Goal: Task Accomplishment & Management: Complete application form

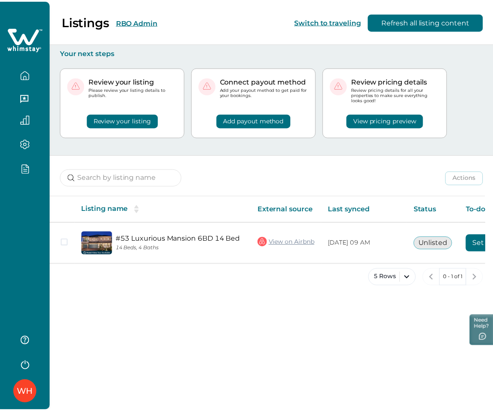
scroll to position [0, 87]
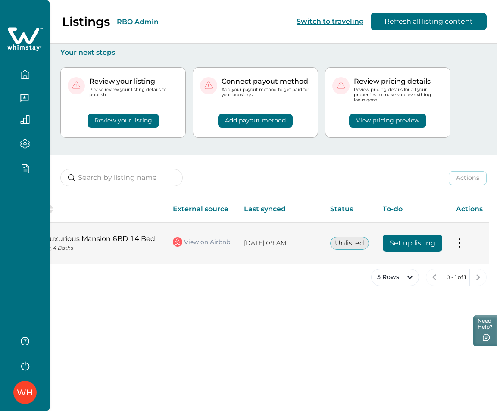
click at [398, 241] on button "Set up listing" at bounding box center [413, 243] width 60 height 17
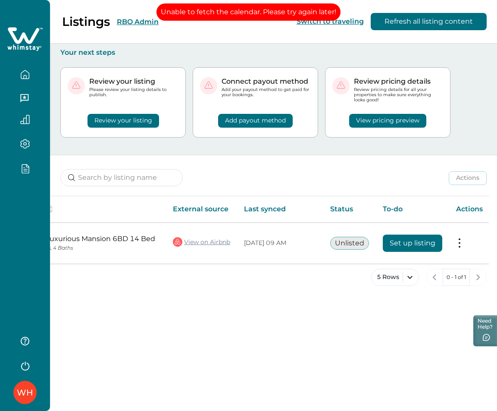
click at [16, 372] on button "button" at bounding box center [25, 365] width 34 height 17
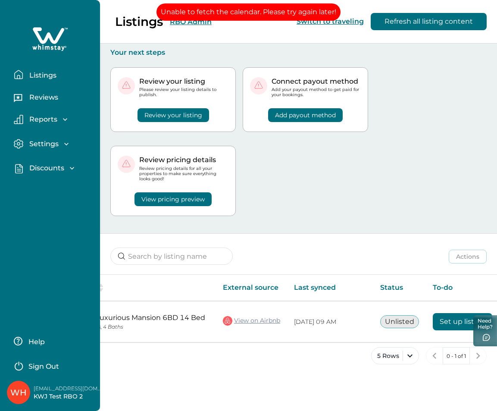
click at [56, 361] on button "Sign Out" at bounding box center [52, 365] width 76 height 17
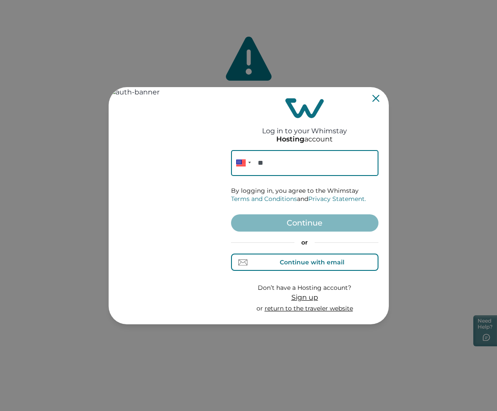
click at [311, 264] on div "Continue with email" at bounding box center [312, 262] width 65 height 7
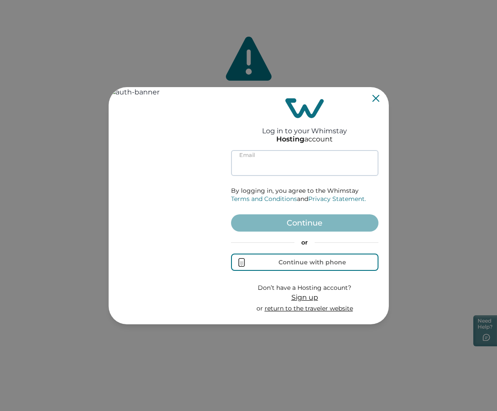
click at [285, 166] on input at bounding box center [304, 163] width 147 height 26
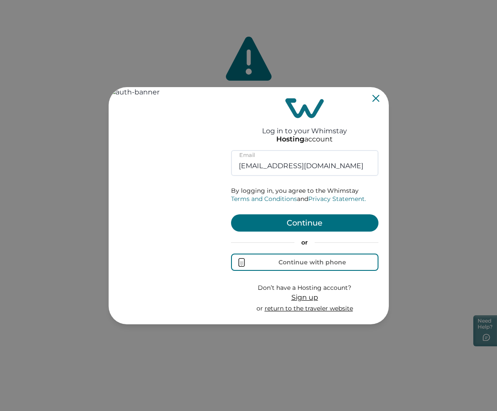
type input "rbo62@yopmail.com"
click at [303, 222] on button "Continue" at bounding box center [304, 222] width 147 height 17
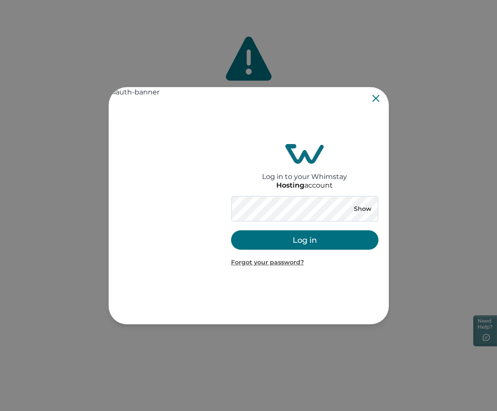
click at [297, 245] on button "Log in" at bounding box center [304, 239] width 147 height 19
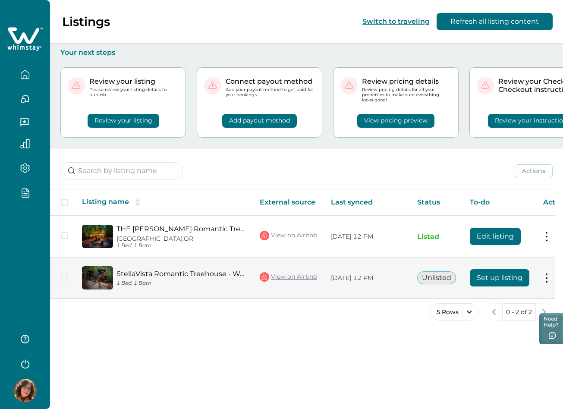
click at [496, 276] on button "Set up listing" at bounding box center [500, 277] width 60 height 17
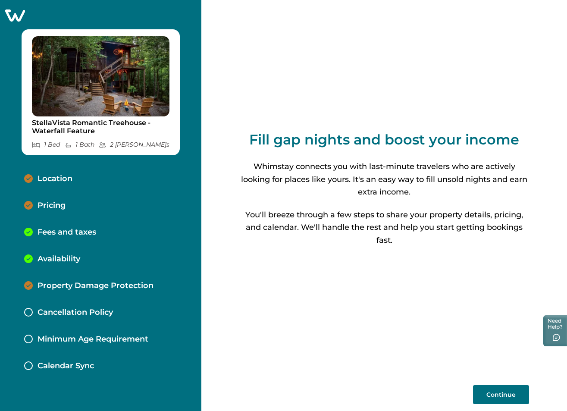
click at [60, 228] on p "Fees and taxes" at bounding box center [67, 232] width 59 height 9
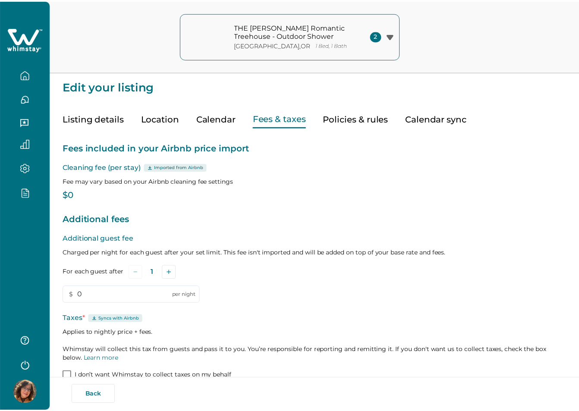
scroll to position [50, 0]
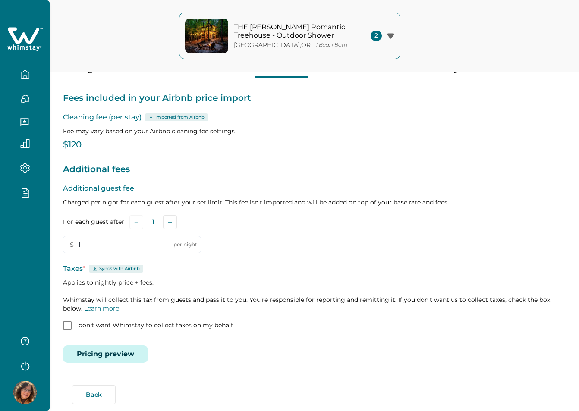
type input "11"
click at [69, 323] on span at bounding box center [67, 325] width 9 height 9
click at [333, 239] on div "Additional guest fee Charged per night for each guest after your set limit. Thi…" at bounding box center [314, 218] width 503 height 70
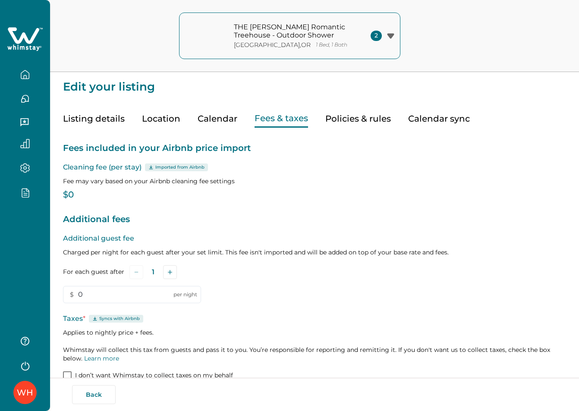
scroll to position [50, 0]
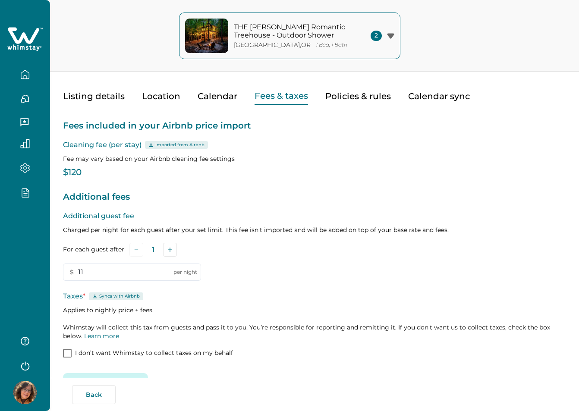
type input "11"
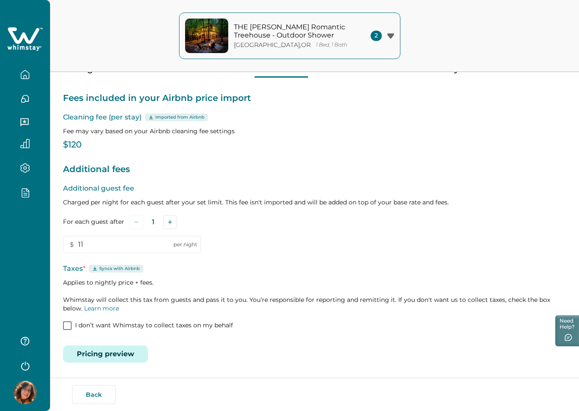
click at [65, 327] on span at bounding box center [67, 325] width 9 height 9
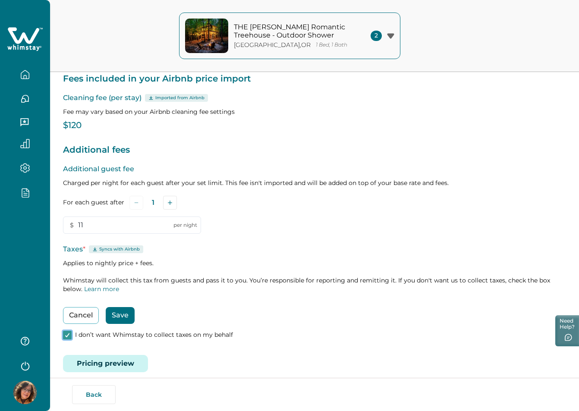
scroll to position [79, 0]
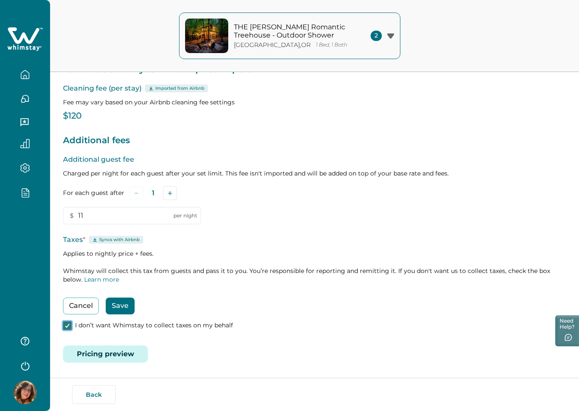
click at [69, 324] on icon at bounding box center [67, 325] width 5 height 4
click at [69, 325] on span at bounding box center [67, 325] width 9 height 9
click at [85, 303] on button "Cancel" at bounding box center [81, 306] width 36 height 17
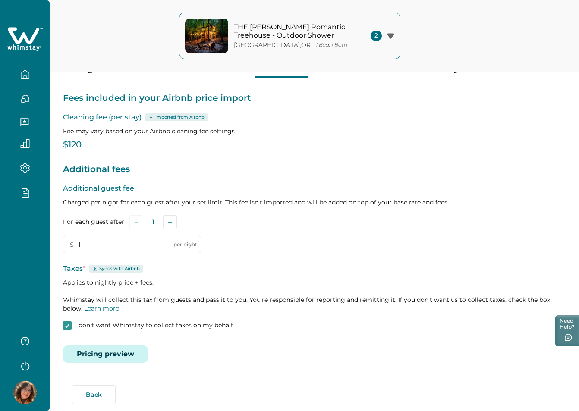
scroll to position [50, 0]
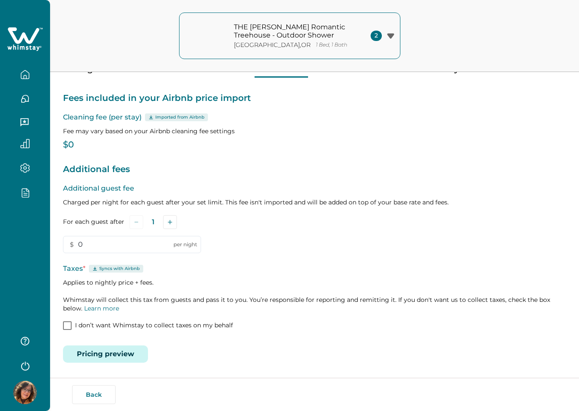
scroll to position [50, 0]
type input "11"
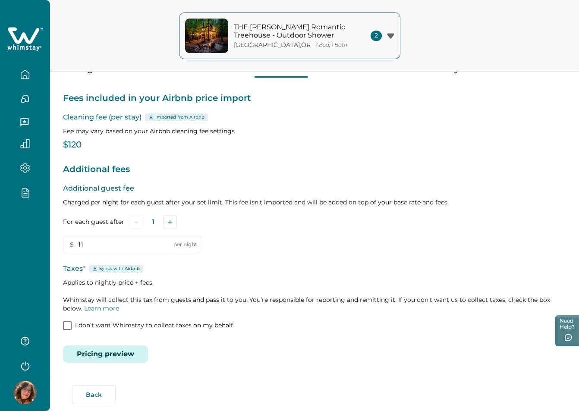
click at [215, 300] on p "Applies to nightly price + fees. Whimstay will collect this tax from guests and…" at bounding box center [314, 295] width 503 height 34
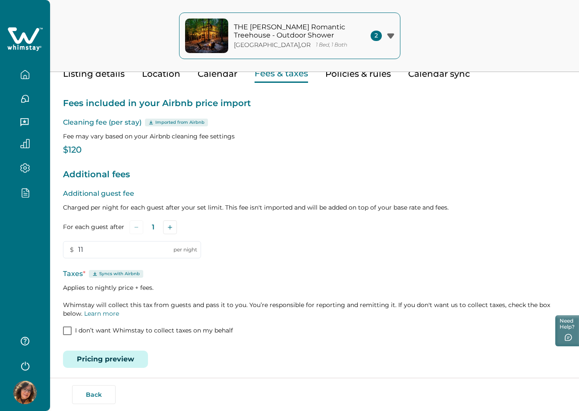
scroll to position [50, 0]
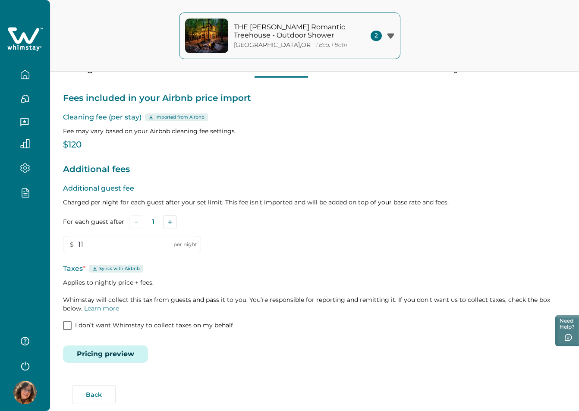
click at [450, 172] on p "Additional fees" at bounding box center [314, 170] width 503 height 14
click at [376, 301] on p "Applies to nightly price + fees. Whimstay will collect this tax from guests and…" at bounding box center [314, 295] width 503 height 34
click at [353, 285] on p "Applies to nightly price + fees. Whimstay will collect this tax from guests and…" at bounding box center [314, 295] width 503 height 34
click at [373, 215] on div "For each guest after 1" at bounding box center [314, 222] width 503 height 14
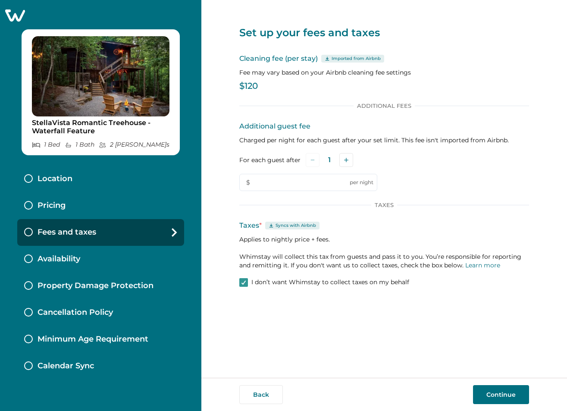
type input "12"
click at [443, 291] on div "Set up your fees and taxes Cleaning fee (per stay) Imported from Airbnb Fee may…" at bounding box center [384, 150] width 290 height 301
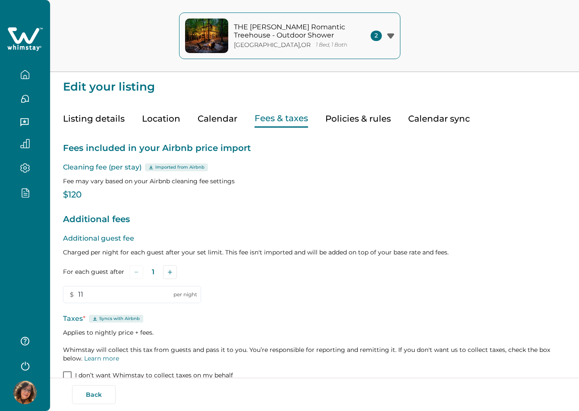
type input "11"
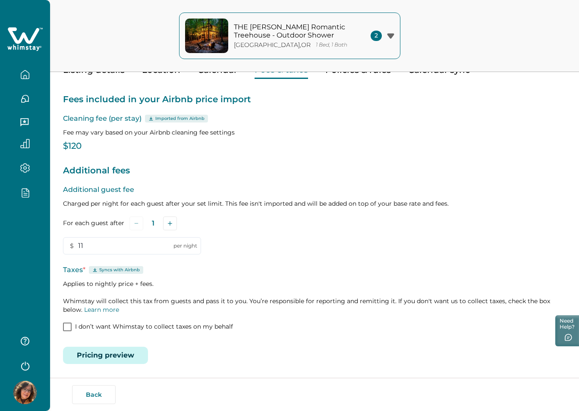
scroll to position [50, 0]
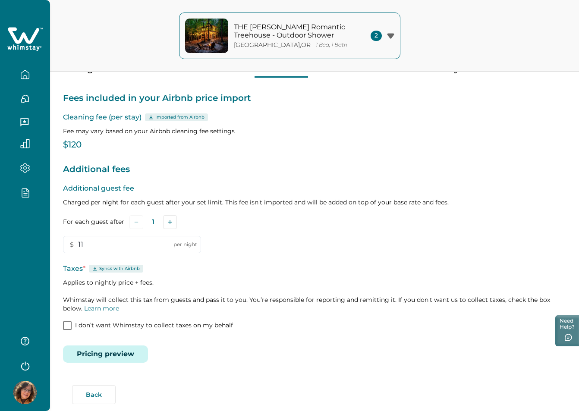
click at [68, 324] on span at bounding box center [67, 325] width 9 height 9
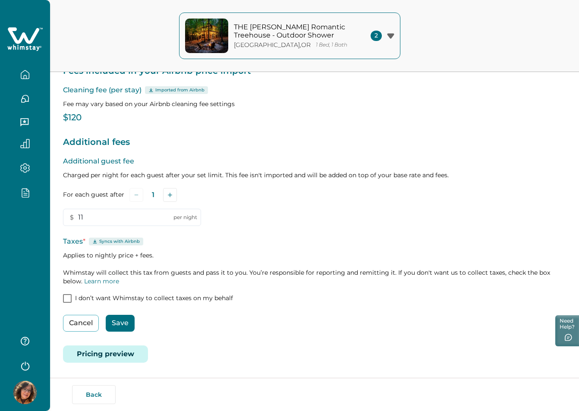
scroll to position [77, 0]
click at [66, 325] on button "Cancel" at bounding box center [81, 323] width 36 height 17
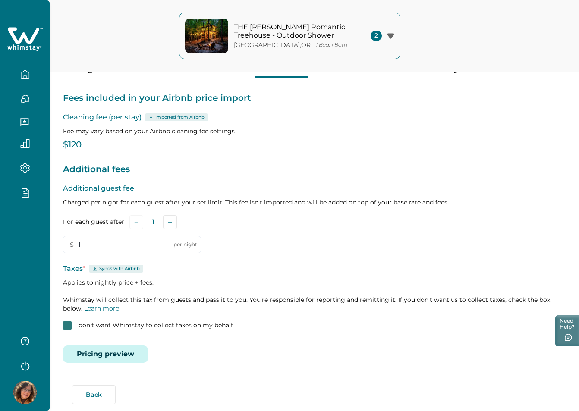
scroll to position [50, 0]
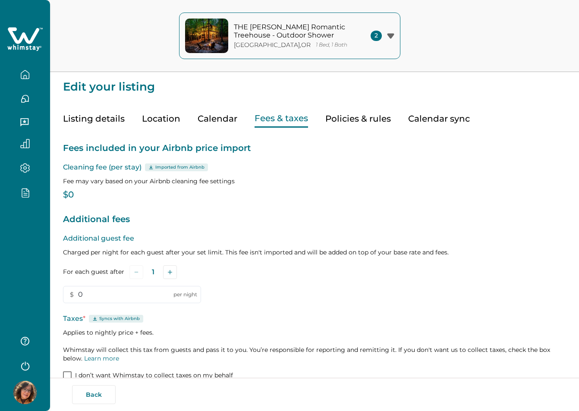
click at [64, 371] on span at bounding box center [67, 375] width 9 height 9
type input "11"
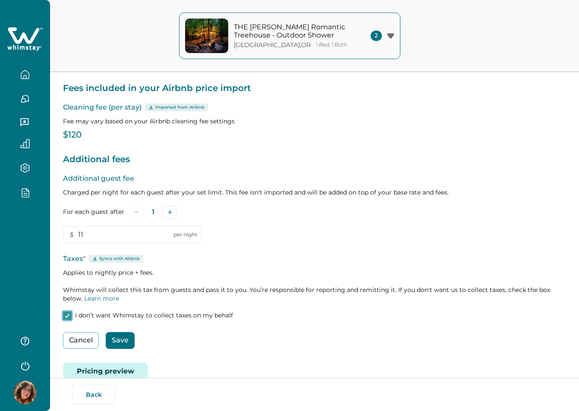
scroll to position [77, 0]
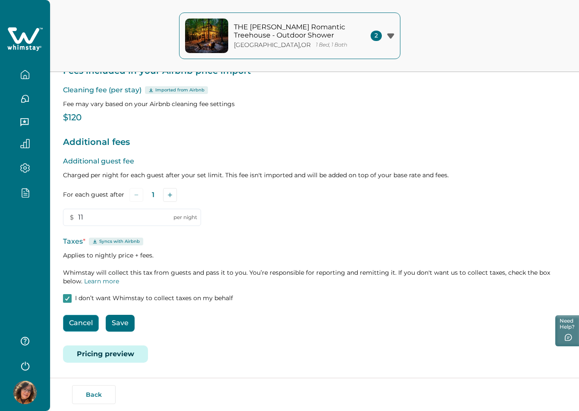
click at [81, 326] on button "Cancel" at bounding box center [81, 323] width 36 height 17
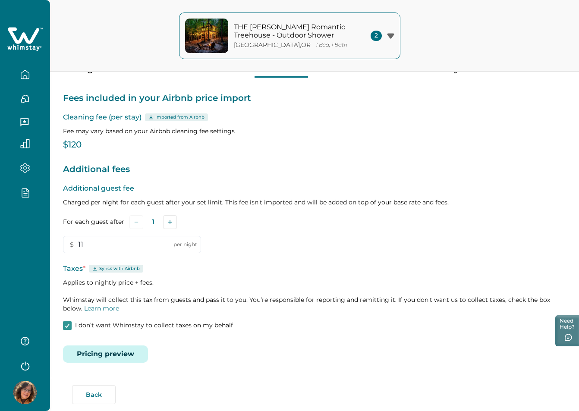
scroll to position [50, 0]
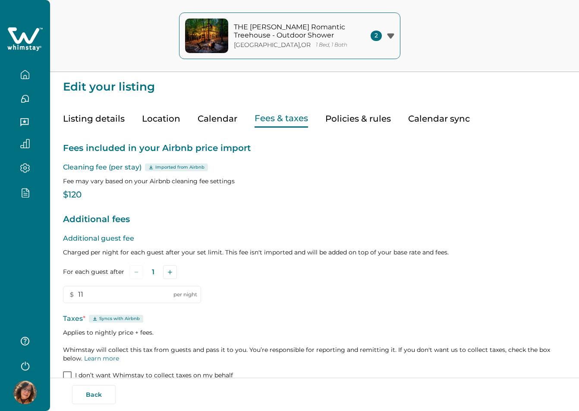
type input "11"
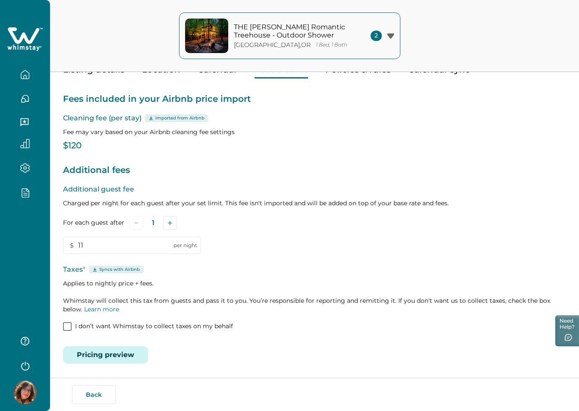
scroll to position [50, 0]
click at [68, 326] on span at bounding box center [67, 325] width 9 height 9
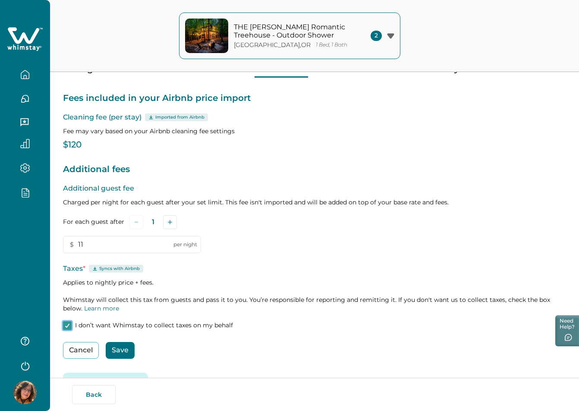
scroll to position [77, 0]
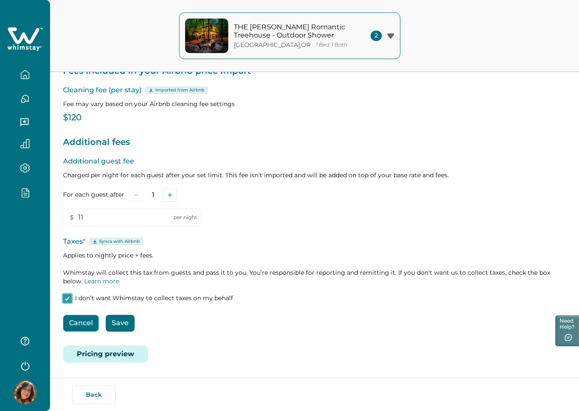
click at [82, 323] on button "Cancel" at bounding box center [81, 323] width 36 height 17
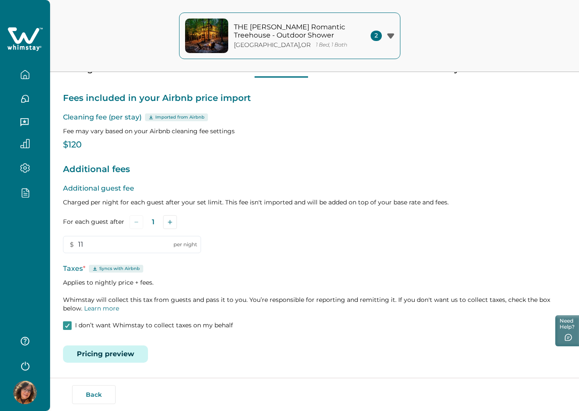
scroll to position [50, 0]
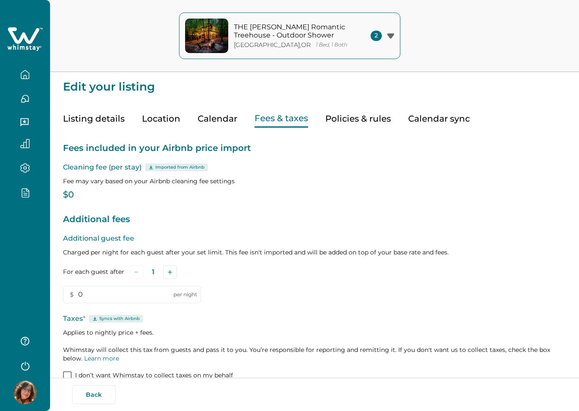
scroll to position [50, 0]
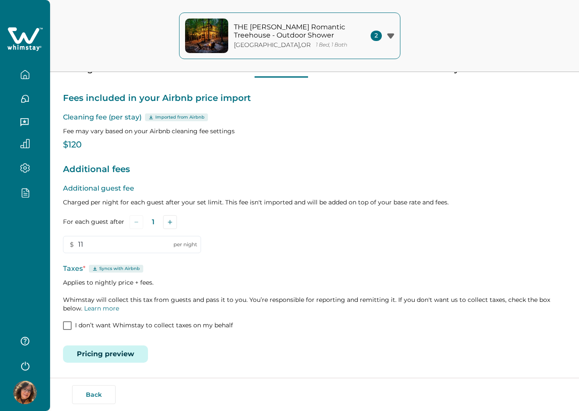
type input "11"
click at [68, 326] on span at bounding box center [67, 325] width 9 height 9
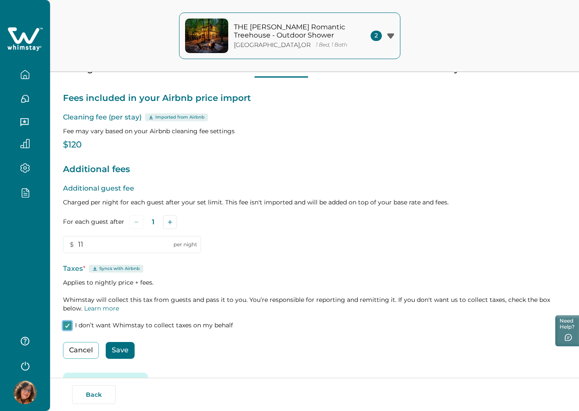
scroll to position [77, 0]
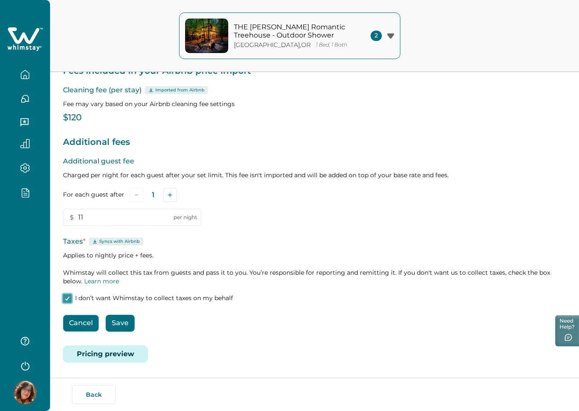
click at [77, 318] on button "Cancel" at bounding box center [81, 323] width 36 height 17
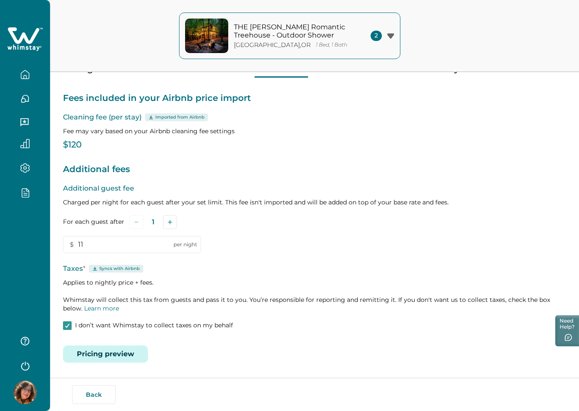
scroll to position [50, 0]
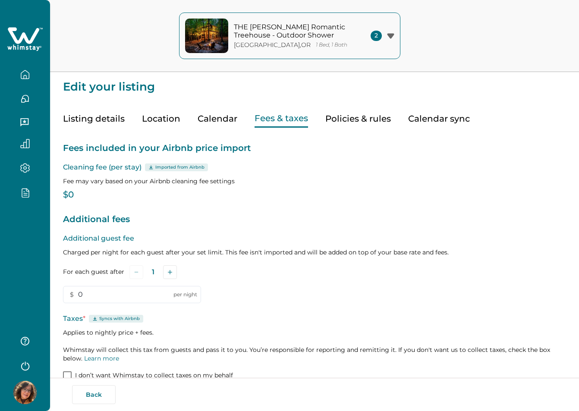
scroll to position [50, 0]
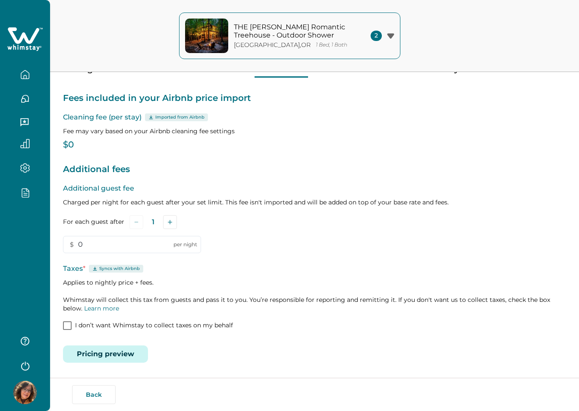
type input "11"
click at [69, 326] on span at bounding box center [67, 325] width 9 height 9
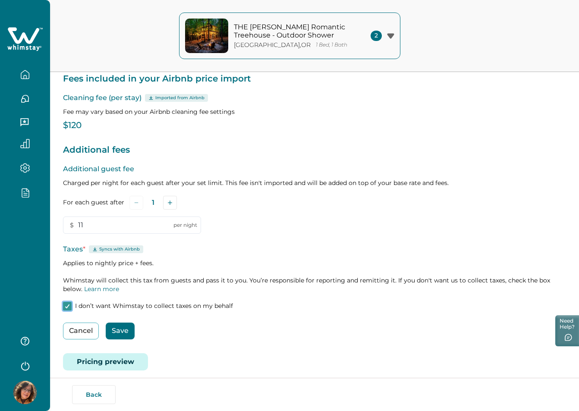
scroll to position [77, 0]
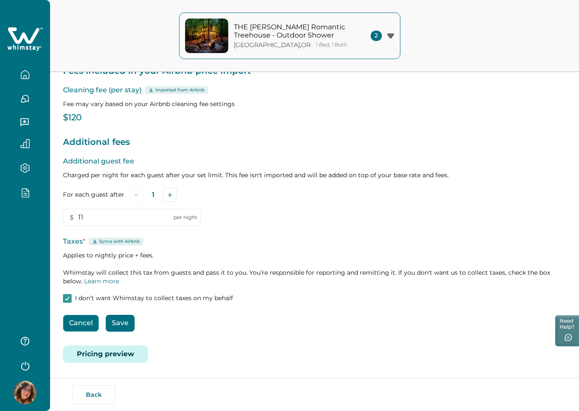
click at [84, 325] on button "Cancel" at bounding box center [81, 323] width 36 height 17
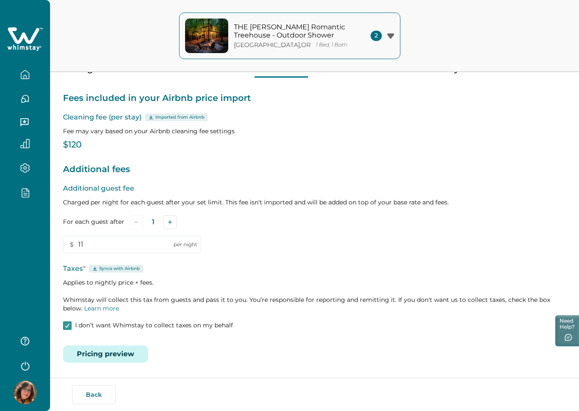
scroll to position [50, 0]
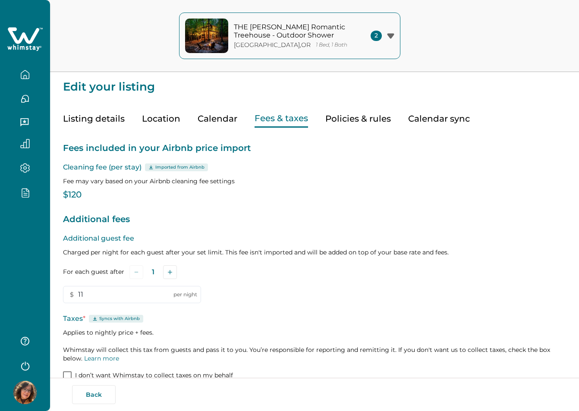
type input "11"
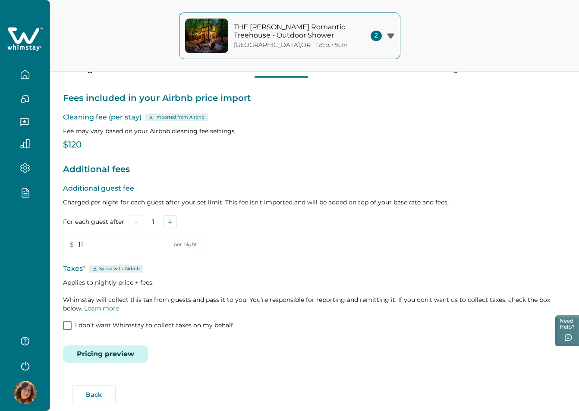
click at [67, 327] on span at bounding box center [67, 325] width 9 height 9
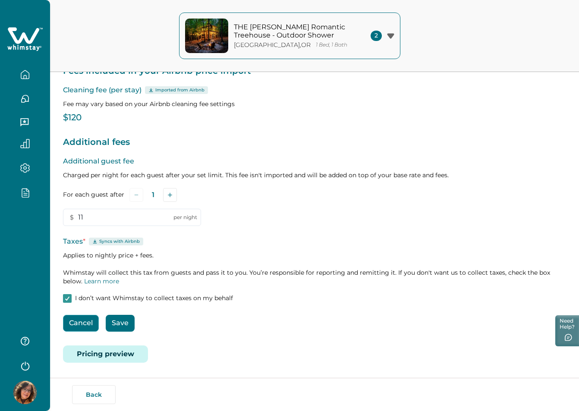
click at [93, 322] on button "Cancel" at bounding box center [81, 323] width 36 height 17
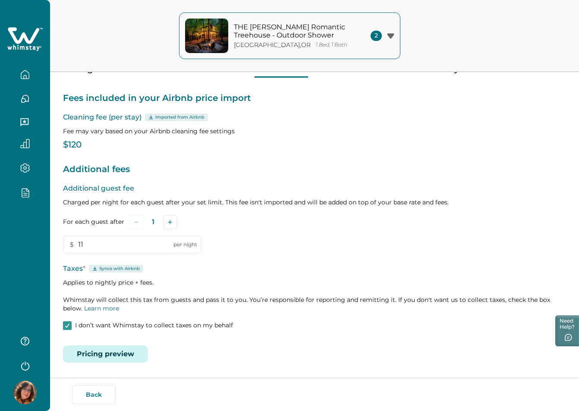
scroll to position [50, 0]
click at [67, 327] on span at bounding box center [67, 325] width 9 height 9
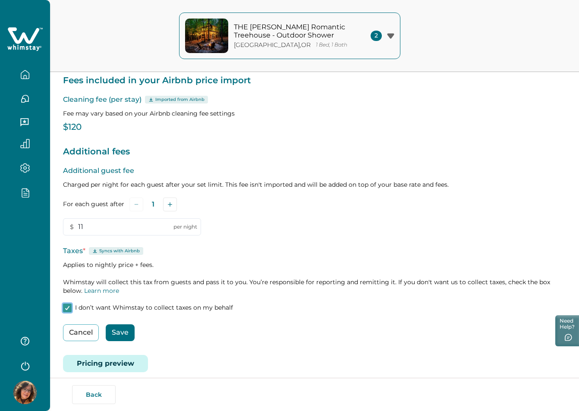
scroll to position [77, 0]
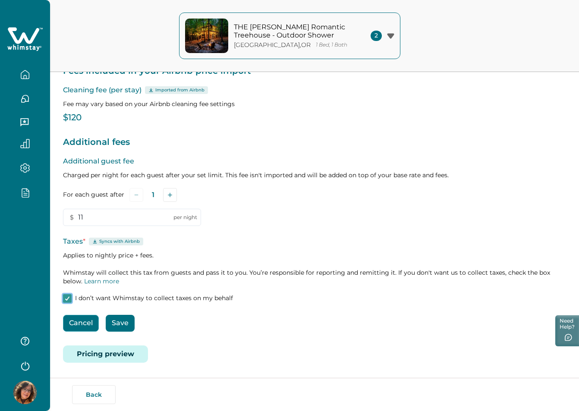
click at [85, 323] on button "Cancel" at bounding box center [81, 323] width 36 height 17
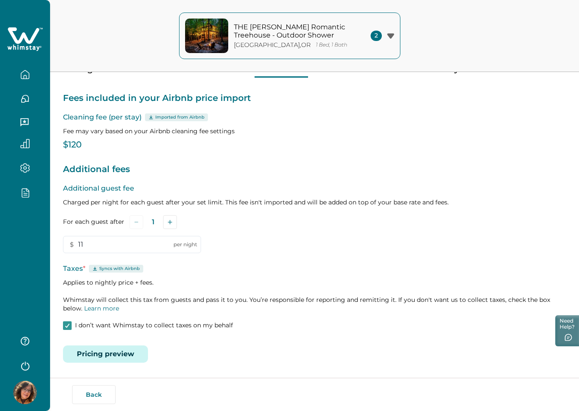
scroll to position [50, 0]
click at [67, 327] on polyline at bounding box center [68, 325] width 4 height 3
type input "11"
click at [66, 328] on span at bounding box center [67, 325] width 9 height 9
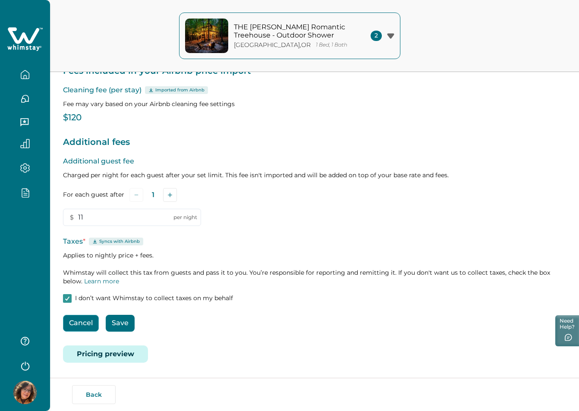
click at [78, 320] on button "Cancel" at bounding box center [81, 323] width 36 height 17
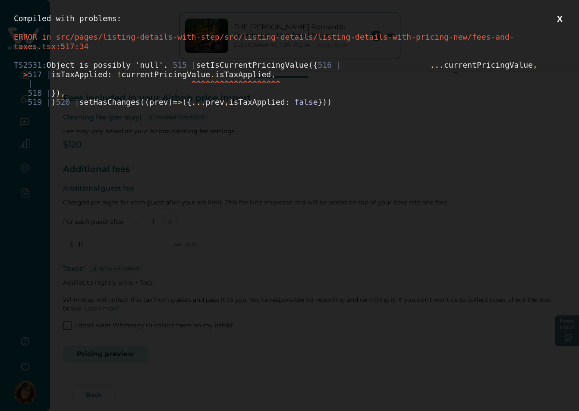
scroll to position [0, 0]
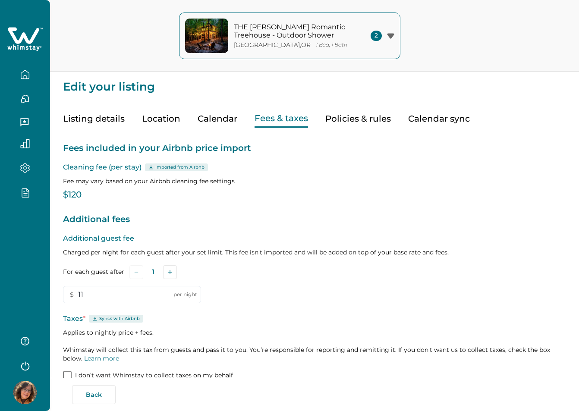
type input "11"
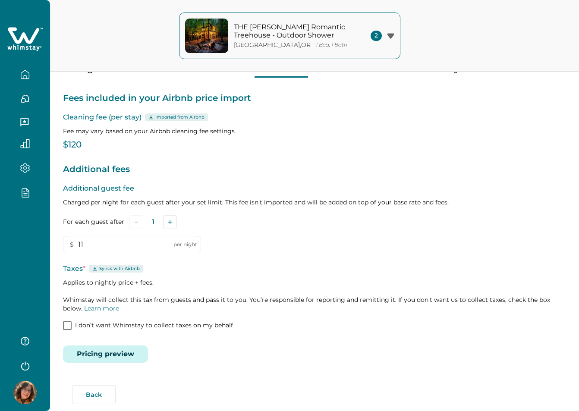
click at [67, 326] on span at bounding box center [67, 325] width 9 height 9
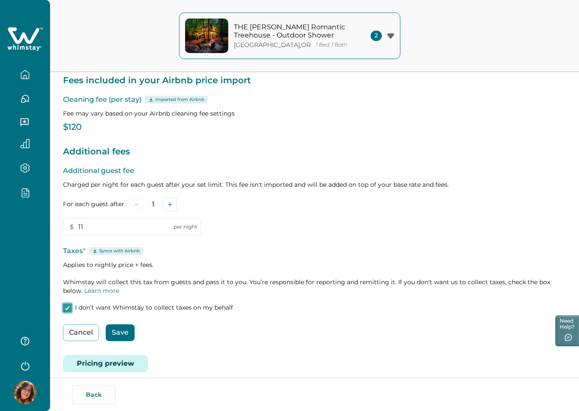
scroll to position [77, 0]
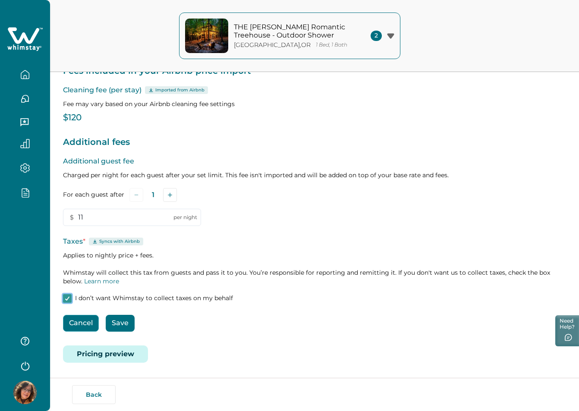
click at [78, 323] on button "Cancel" at bounding box center [81, 323] width 36 height 17
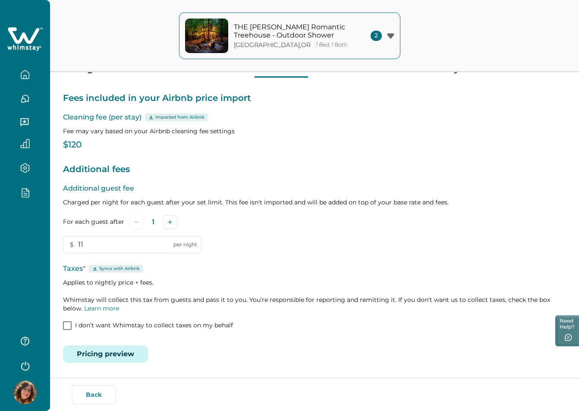
scroll to position [50, 0]
click at [66, 324] on span at bounding box center [67, 325] width 9 height 9
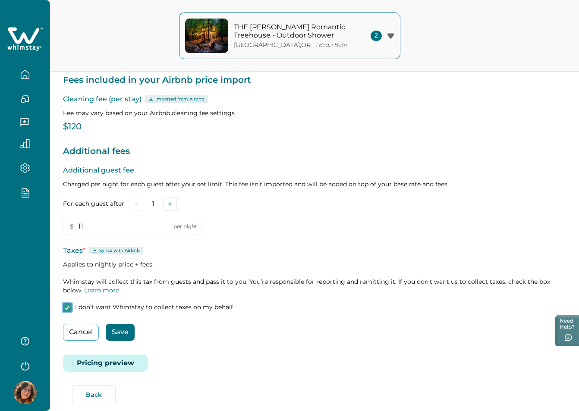
scroll to position [77, 0]
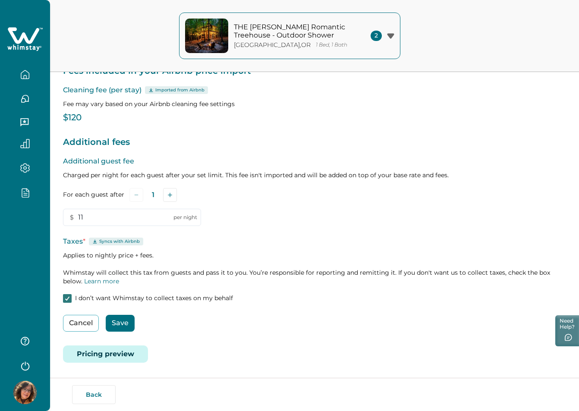
click at [69, 299] on icon at bounding box center [67, 298] width 5 height 4
click at [67, 300] on span at bounding box center [67, 298] width 9 height 9
click at [67, 300] on polyline at bounding box center [68, 298] width 4 height 3
click at [69, 299] on span at bounding box center [67, 298] width 9 height 9
click at [74, 317] on button "Cancel" at bounding box center [81, 323] width 36 height 17
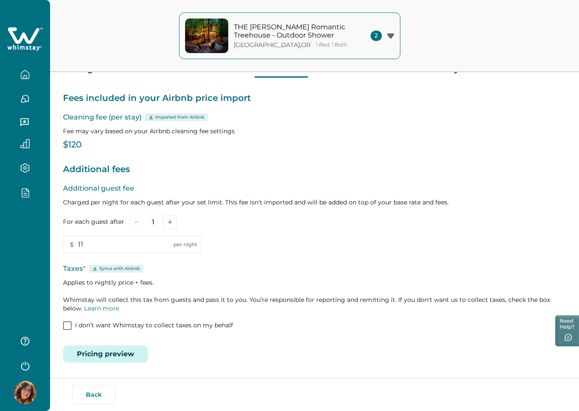
scroll to position [50, 0]
click at [67, 326] on span at bounding box center [67, 325] width 9 height 9
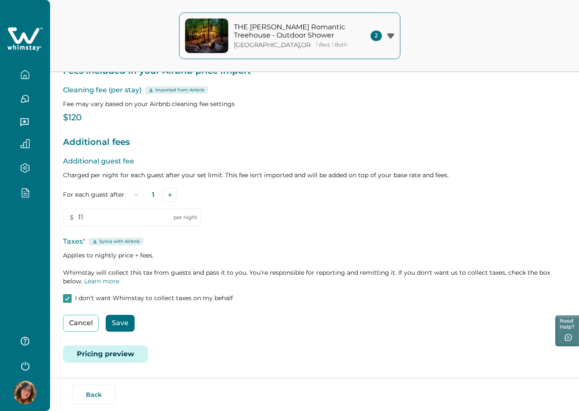
click at [124, 321] on button "Save" at bounding box center [120, 323] width 29 height 17
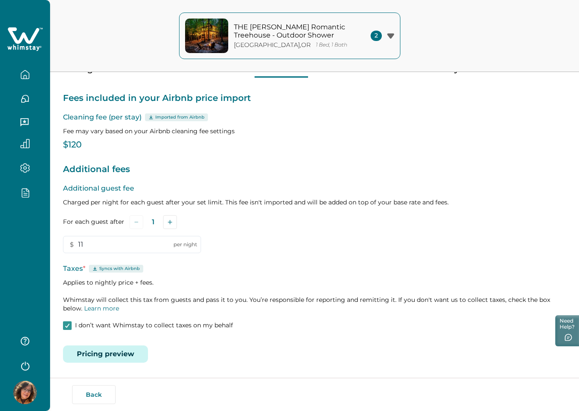
scroll to position [50, 0]
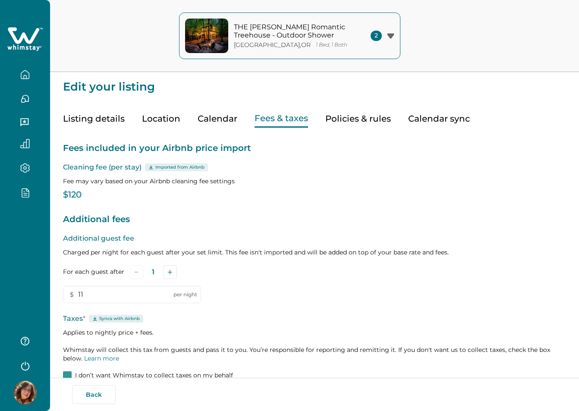
type input "11"
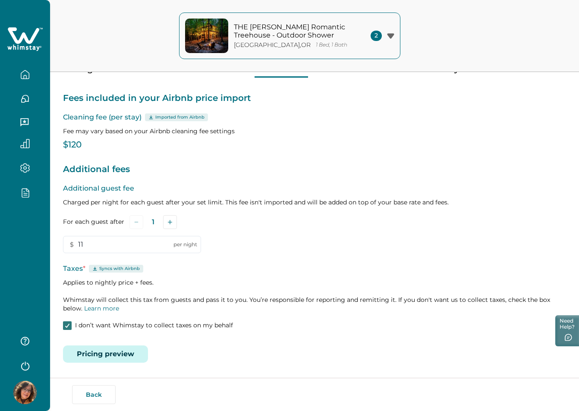
click at [66, 324] on icon at bounding box center [67, 325] width 5 height 4
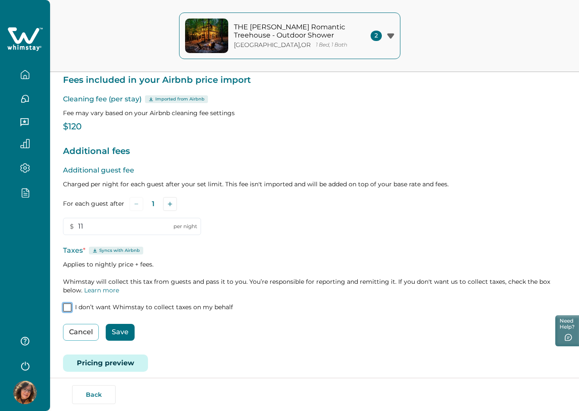
scroll to position [77, 0]
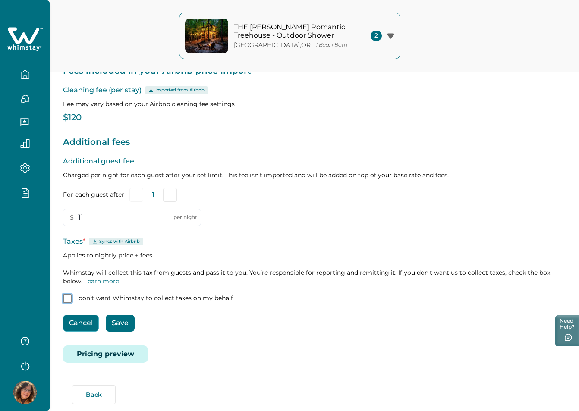
click at [77, 322] on button "Cancel" at bounding box center [81, 323] width 36 height 17
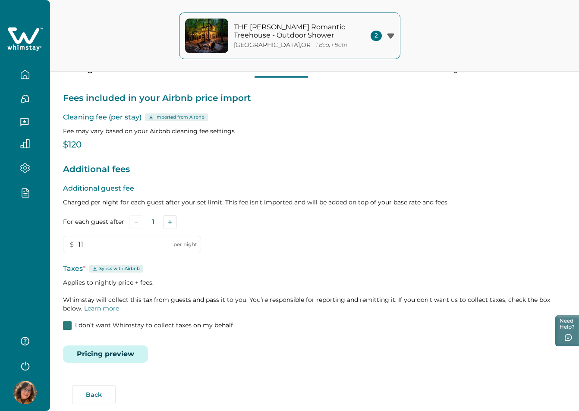
scroll to position [50, 0]
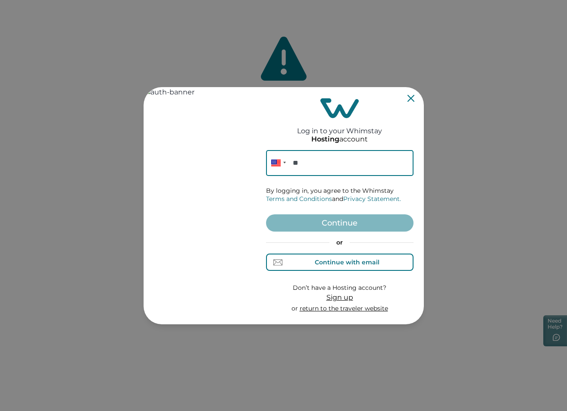
click at [345, 258] on div "Continue with email" at bounding box center [340, 262] width 80 height 9
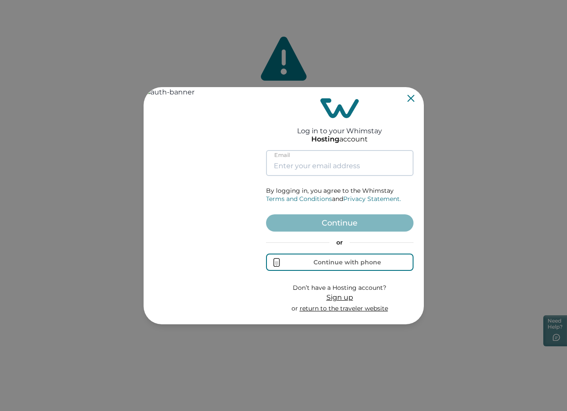
click at [318, 166] on input at bounding box center [339, 163] width 147 height 26
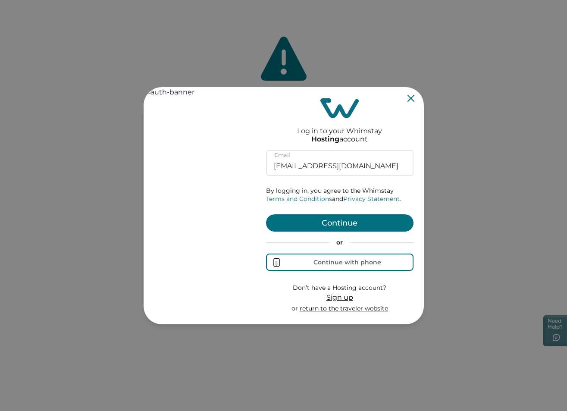
type input "[EMAIL_ADDRESS][DOMAIN_NAME]"
click at [357, 222] on button "Continue" at bounding box center [339, 222] width 147 height 17
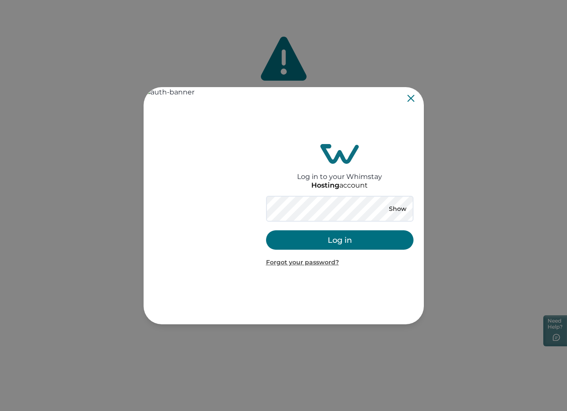
click at [351, 243] on button "Log in" at bounding box center [339, 239] width 147 height 19
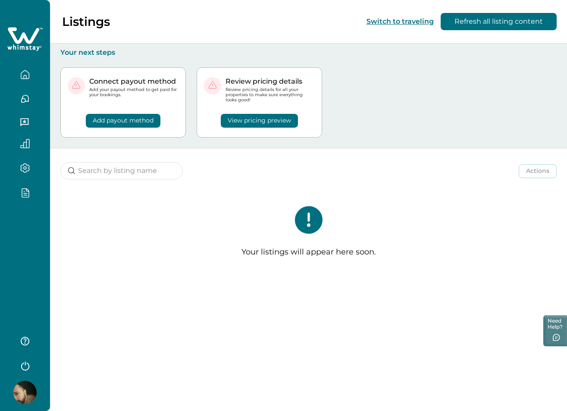
drag, startPoint x: 53, startPoint y: 357, endPoint x: 47, endPoint y: 357, distance: 5.2
click at [52, 357] on div "Listings Switch to traveling Refresh all listing content Your next steps Connec…" at bounding box center [308, 205] width 517 height 411
click at [42, 358] on div at bounding box center [25, 350] width 34 height 48
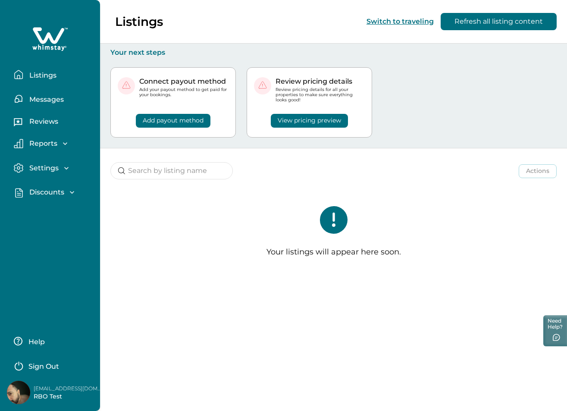
click at [56, 362] on p "Sign Out" at bounding box center [43, 366] width 31 height 9
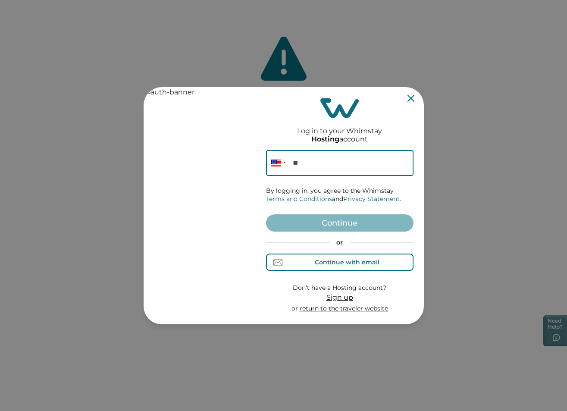
click at [342, 260] on div "Continue with email" at bounding box center [347, 262] width 65 height 7
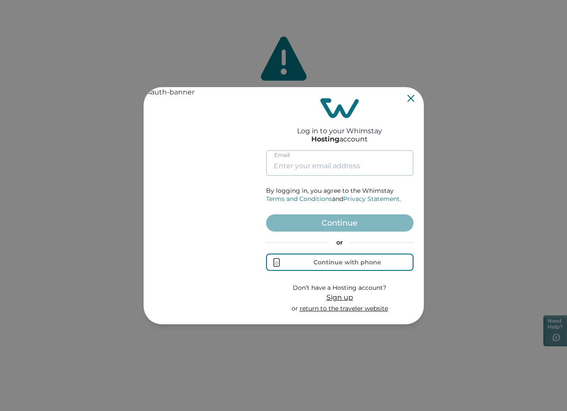
click at [315, 163] on input at bounding box center [339, 163] width 147 height 26
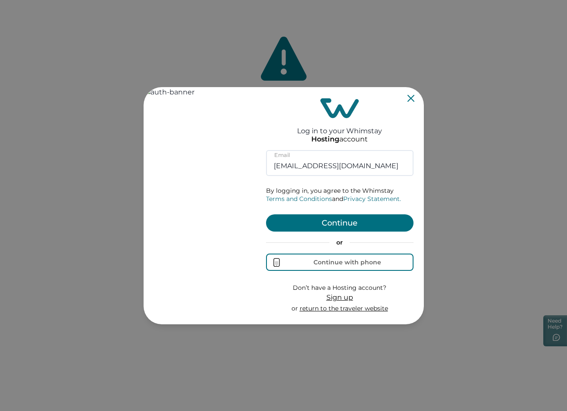
type input "[EMAIL_ADDRESS][DOMAIN_NAME]"
click at [346, 224] on button "Continue" at bounding box center [339, 222] width 147 height 17
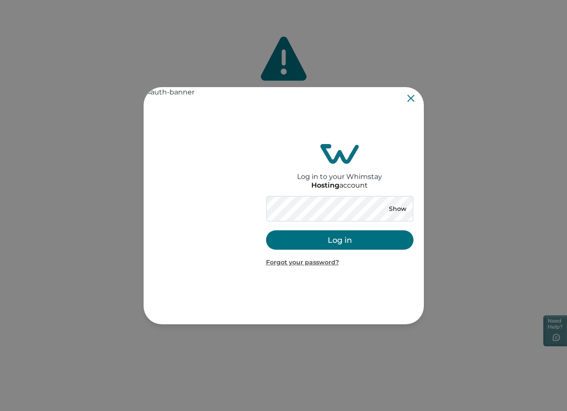
click at [361, 239] on button "Log in" at bounding box center [339, 239] width 147 height 19
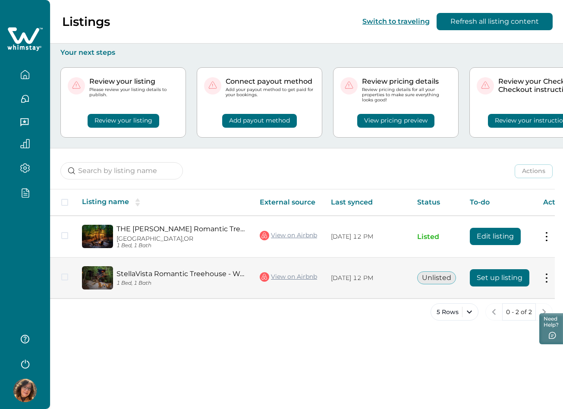
click at [490, 278] on button "Set up listing" at bounding box center [500, 277] width 60 height 17
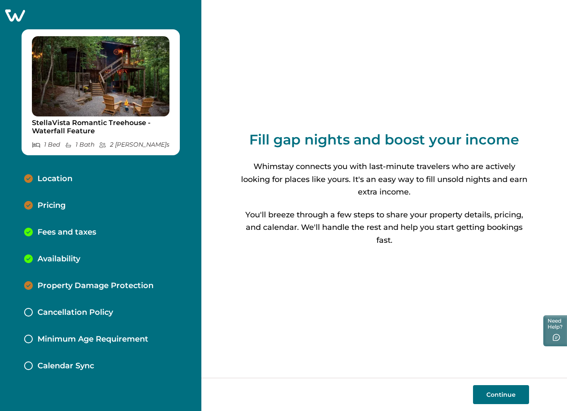
click at [493, 394] on button "Continue" at bounding box center [501, 394] width 56 height 19
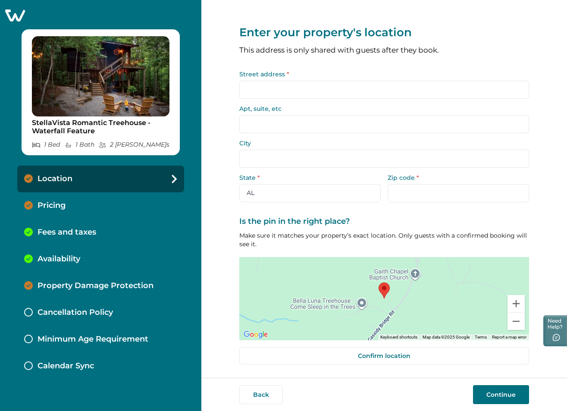
click at [270, 87] on input "Street address *" at bounding box center [384, 90] width 290 height 18
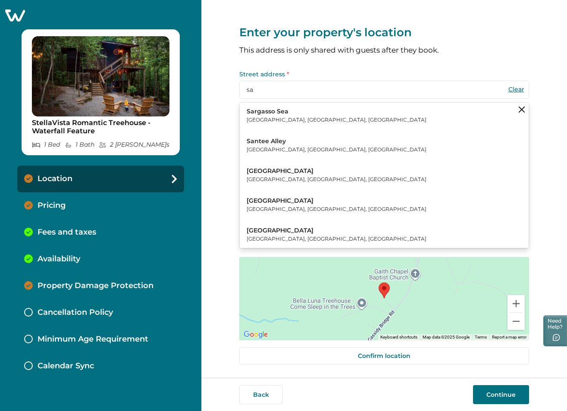
click at [274, 113] on p "Sargasso Sea" at bounding box center [337, 111] width 180 height 9
type input "Sargasso Sea"
type input "[GEOGRAPHIC_DATA]"
select select "[GEOGRAPHIC_DATA]"
type input "78597"
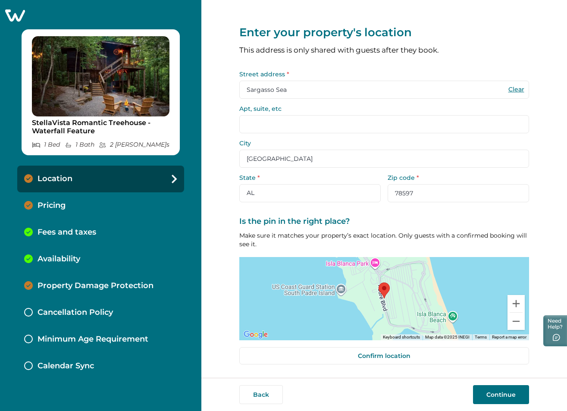
click at [506, 395] on button "Continue" at bounding box center [501, 394] width 56 height 19
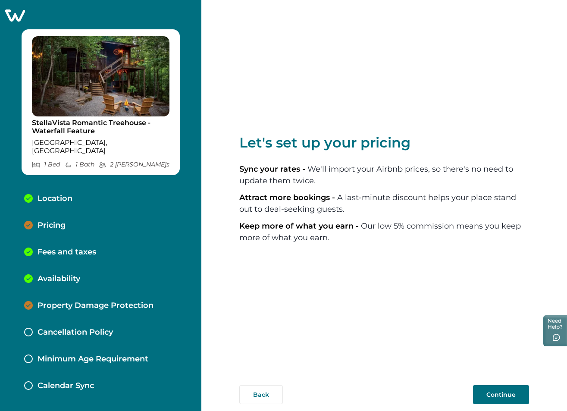
click at [495, 398] on button "Continue" at bounding box center [501, 394] width 56 height 19
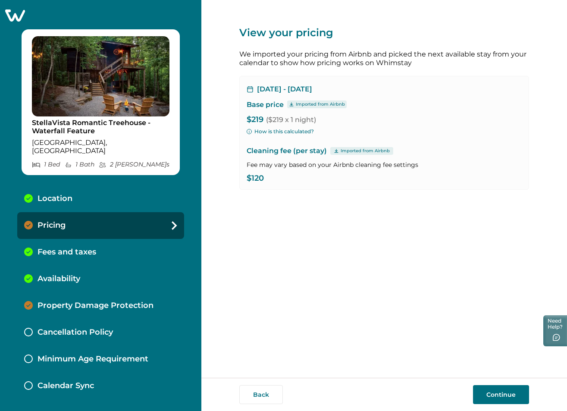
click at [497, 391] on button "Continue" at bounding box center [501, 394] width 56 height 19
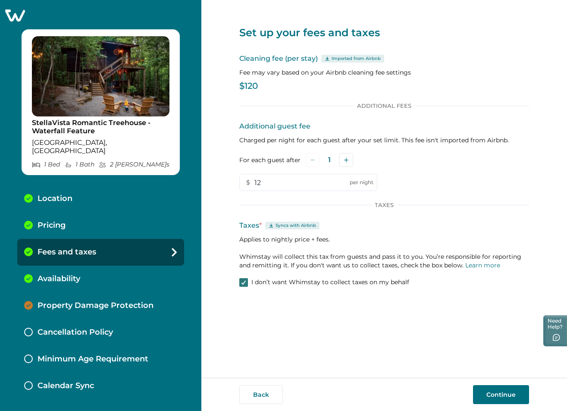
click at [242, 284] on polyline at bounding box center [244, 282] width 4 height 3
click at [492, 391] on button "Continue" at bounding box center [501, 394] width 56 height 19
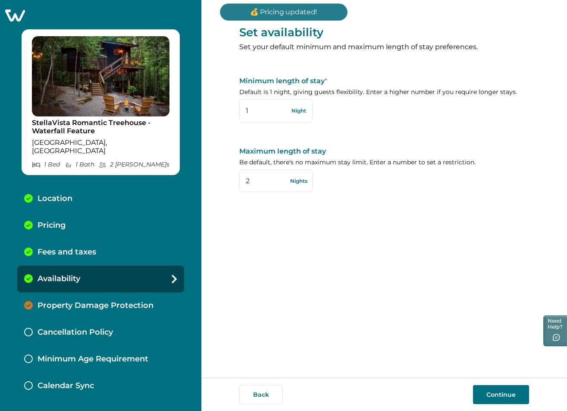
click at [491, 392] on button "Continue" at bounding box center [501, 394] width 56 height 19
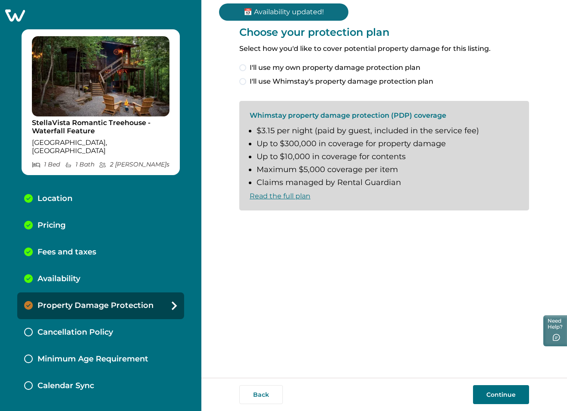
click at [496, 393] on button "Continue" at bounding box center [501, 394] width 56 height 19
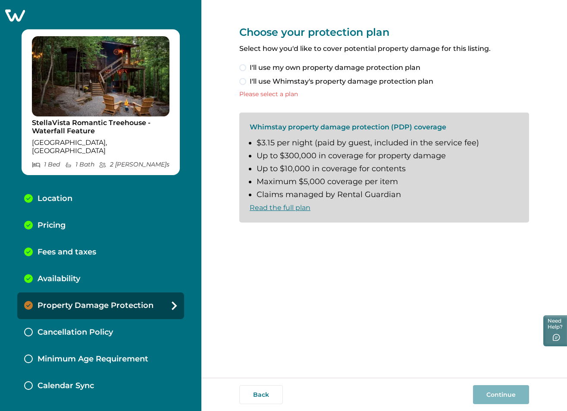
click at [243, 69] on span at bounding box center [242, 67] width 7 height 7
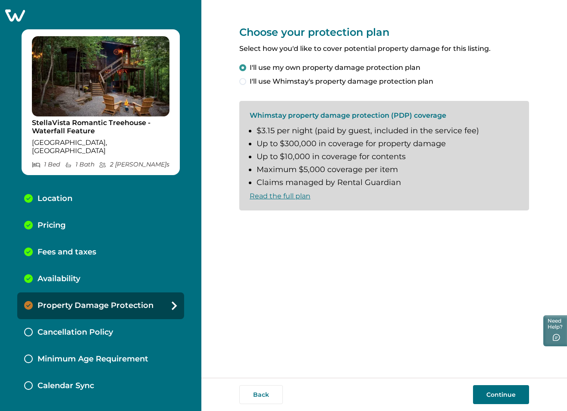
click at [492, 396] on button "Continue" at bounding box center [501, 394] width 56 height 19
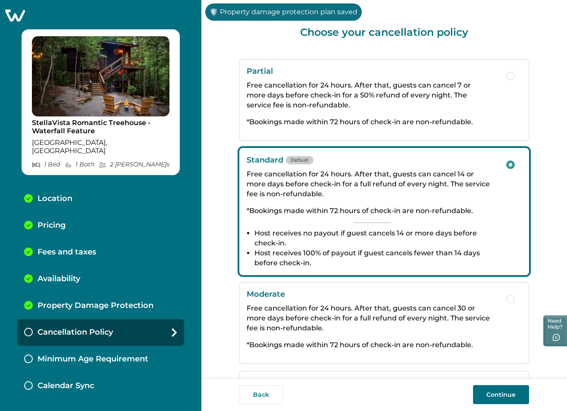
click at [499, 394] on button "Continue" at bounding box center [501, 394] width 56 height 19
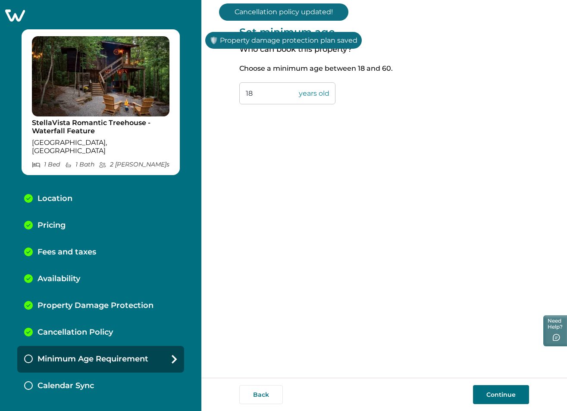
click at [501, 399] on button "Continue" at bounding box center [501, 394] width 56 height 19
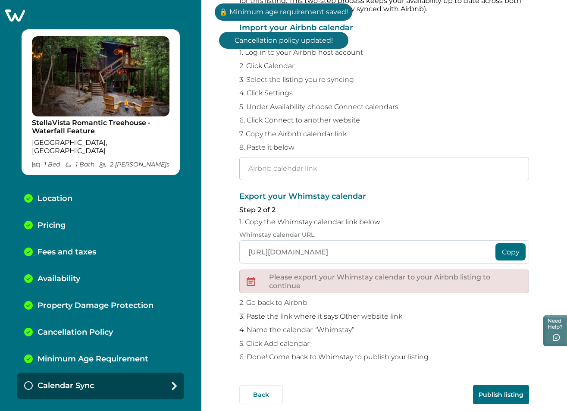
scroll to position [54, 0]
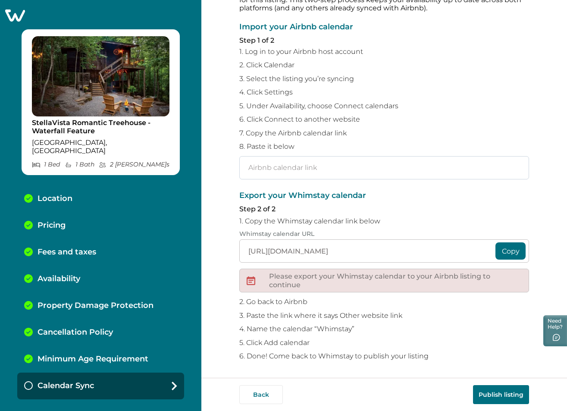
click at [345, 170] on input "text" at bounding box center [384, 167] width 290 height 23
paste input "[URL][DOMAIN_NAME]"
type input "[URL][DOMAIN_NAME]"
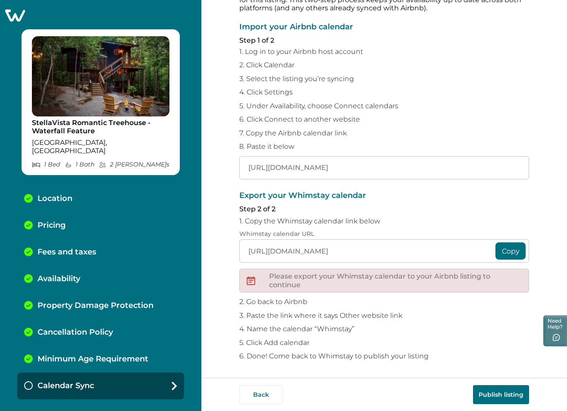
click at [499, 391] on button "Publish listing" at bounding box center [501, 394] width 56 height 19
click at [412, 164] on input "[URL][DOMAIN_NAME]" at bounding box center [384, 167] width 290 height 23
click at [419, 160] on input "[URL][DOMAIN_NAME]" at bounding box center [384, 167] width 290 height 23
click at [339, 174] on input "[URL][DOMAIN_NAME]" at bounding box center [384, 167] width 290 height 23
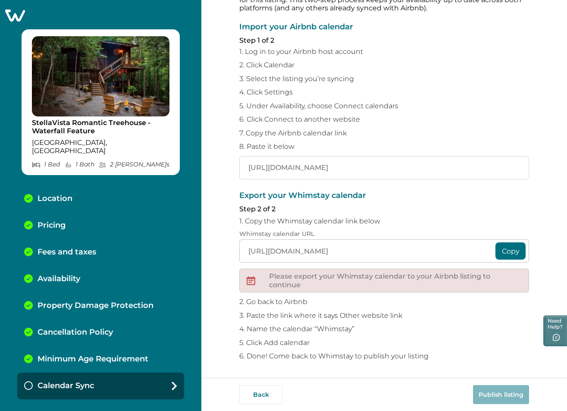
click at [366, 172] on input "[URL][DOMAIN_NAME]" at bounding box center [384, 167] width 290 height 23
paste input "[URL][DOMAIN_NAME]"
type input "[URL][DOMAIN_NAME]"
click at [505, 394] on button "Publish listing" at bounding box center [501, 394] width 56 height 19
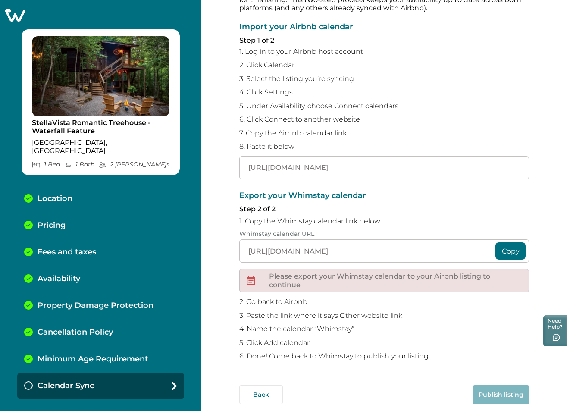
click at [53, 221] on p "Pricing" at bounding box center [52, 225] width 28 height 9
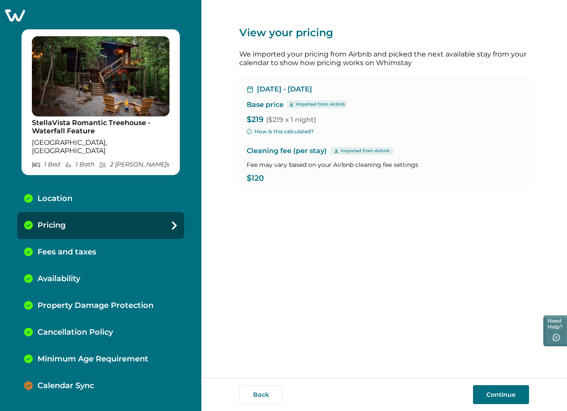
click at [400, 250] on div "View your pricing We imported your pricing from Airbnb and picked the next avai…" at bounding box center [384, 189] width 290 height 378
click at [13, 17] on icon at bounding box center [14, 15] width 21 height 13
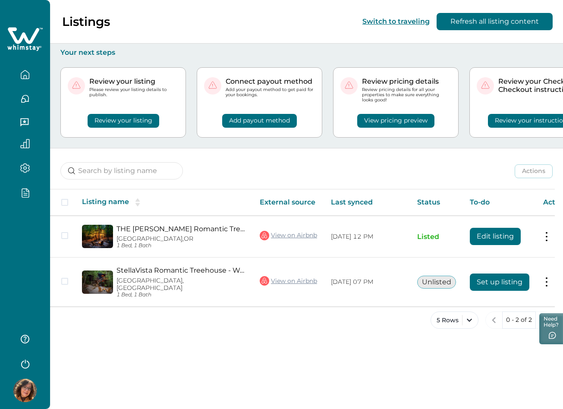
click at [28, 363] on icon "button" at bounding box center [25, 363] width 13 height 13
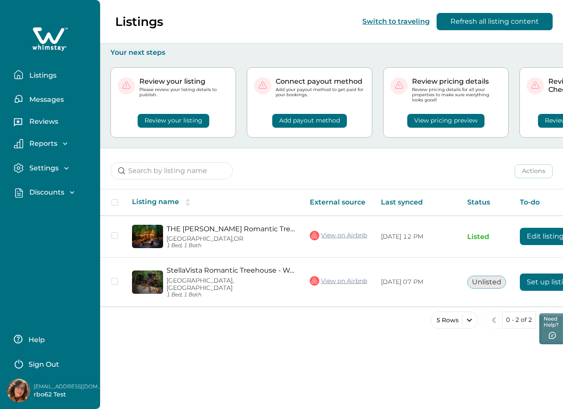
click at [57, 361] on p "Sign Out" at bounding box center [43, 364] width 31 height 9
